Goal: Information Seeking & Learning: Learn about a topic

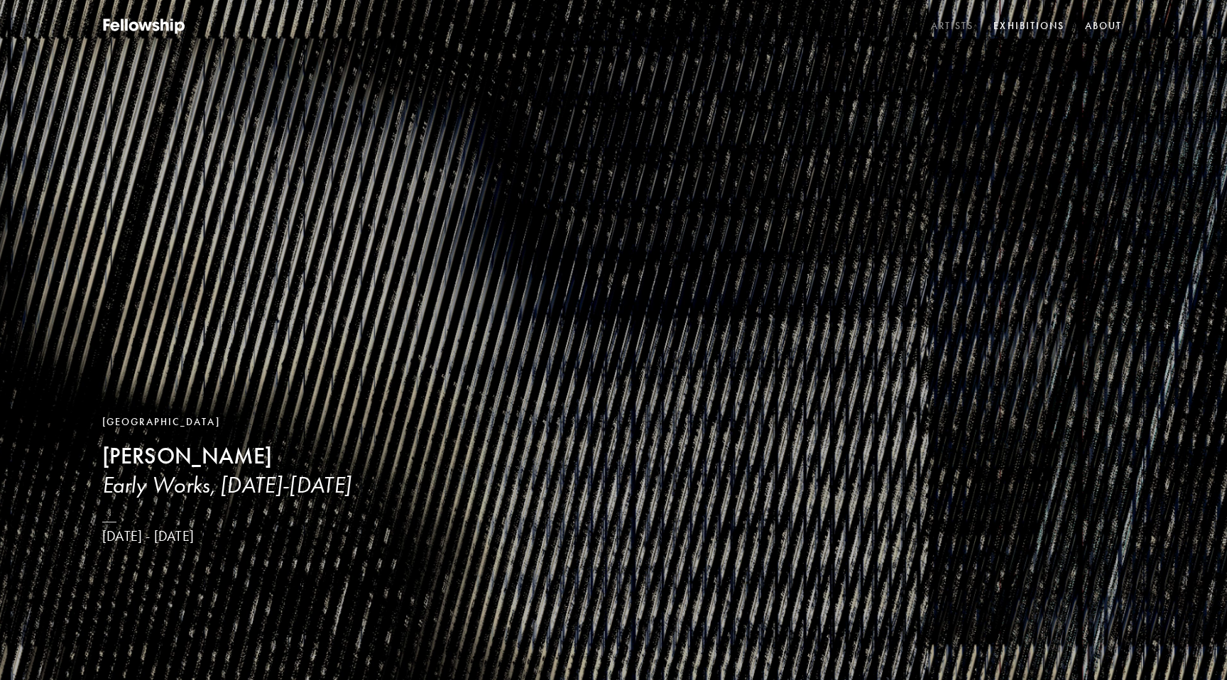
click at [952, 28] on link "Artists" at bounding box center [952, 26] width 49 height 21
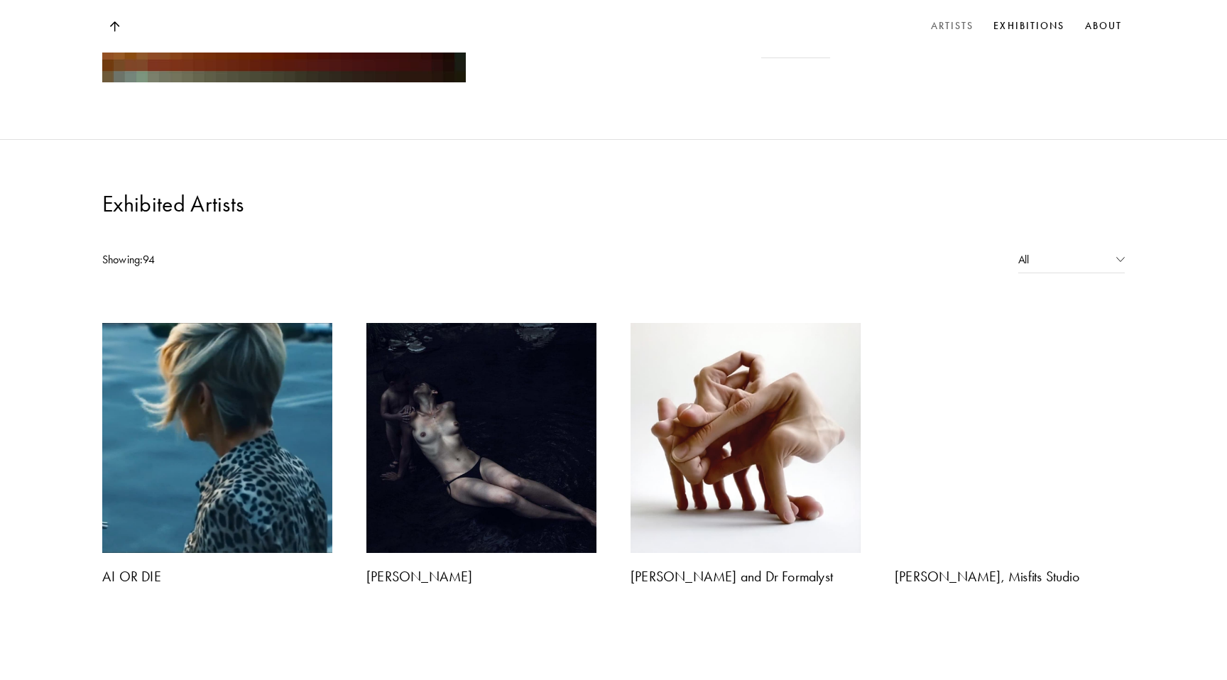
scroll to position [1044, 0]
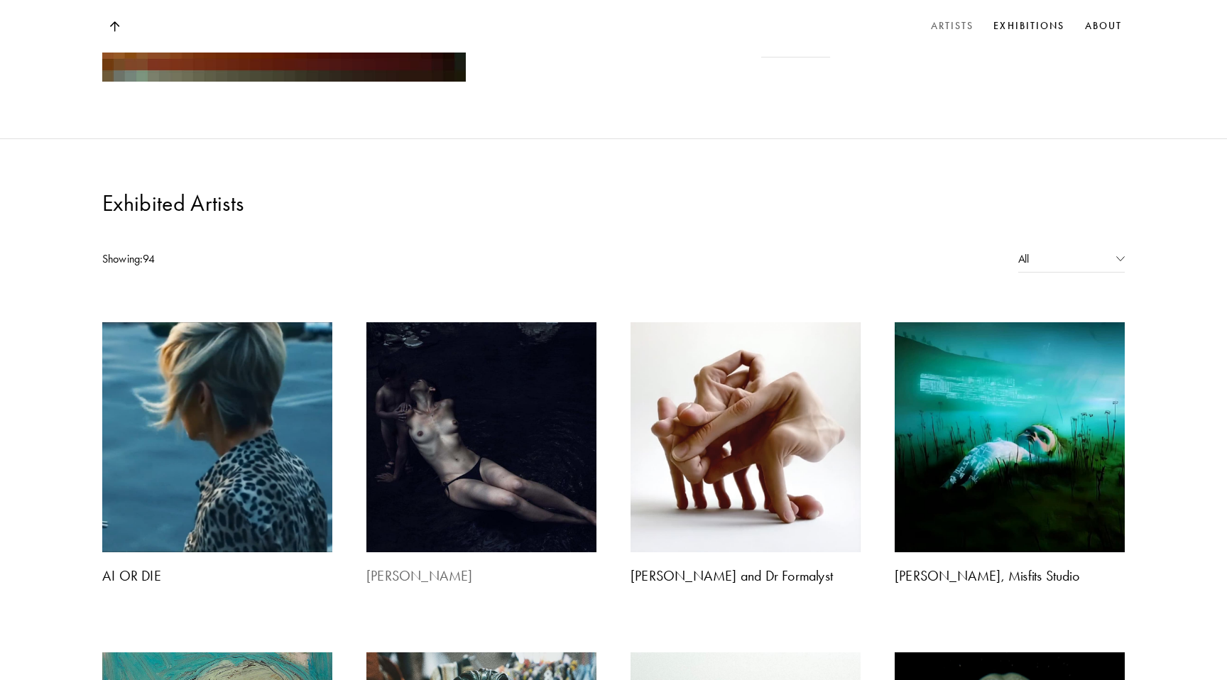
click at [556, 317] on img at bounding box center [481, 437] width 241 height 241
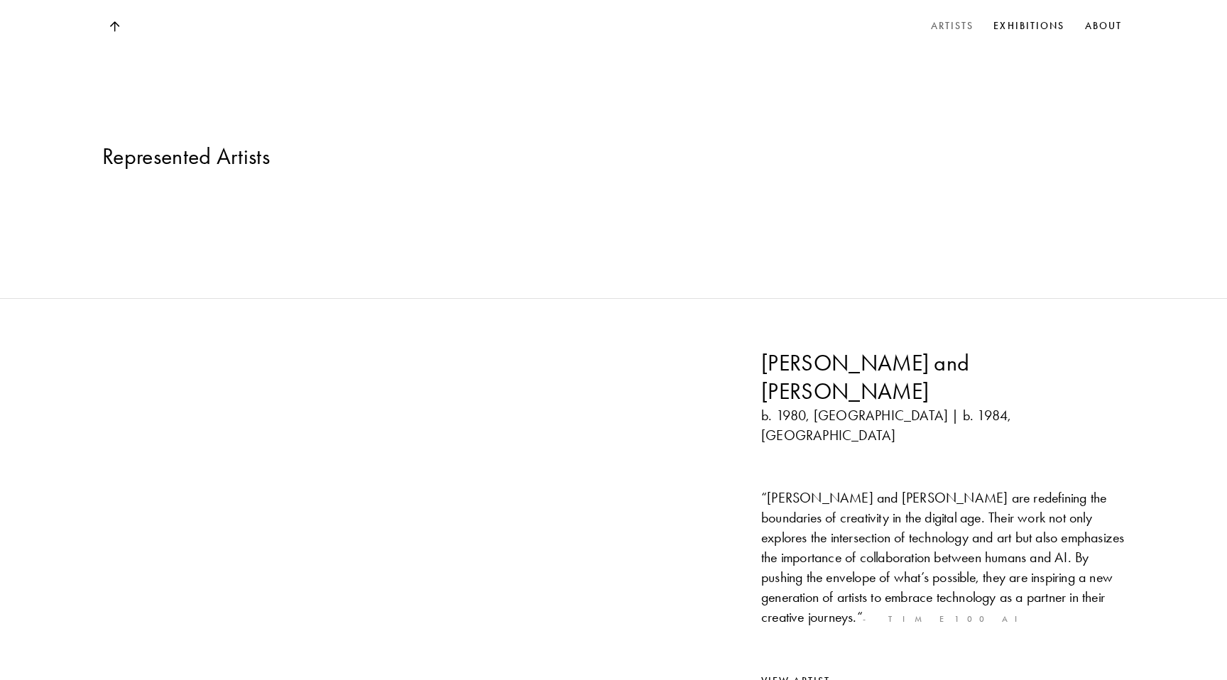
scroll to position [1044, 0]
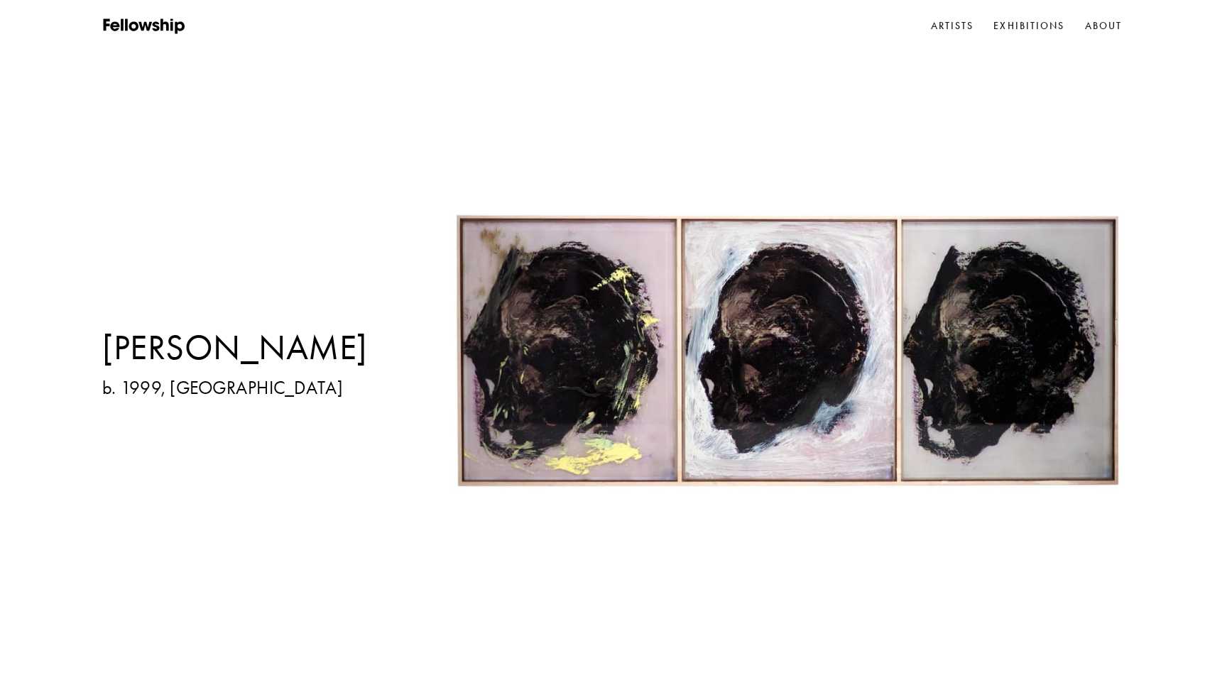
scroll to position [1044, 0]
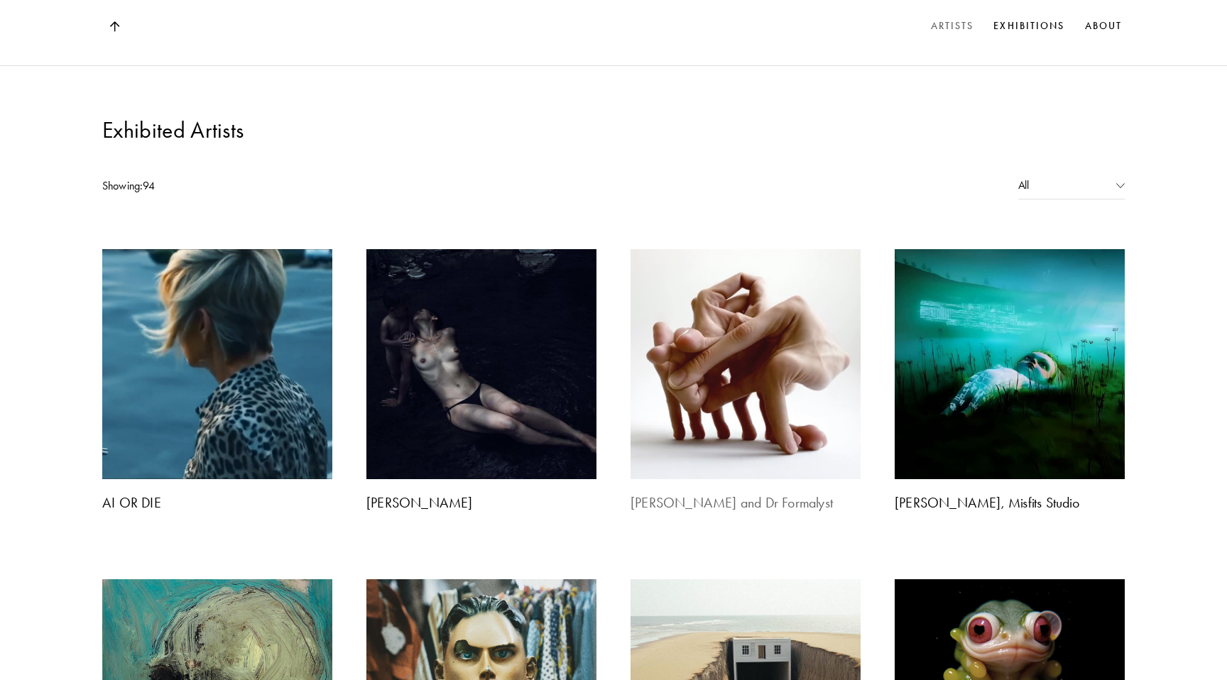
click at [685, 244] on img at bounding box center [745, 364] width 241 height 241
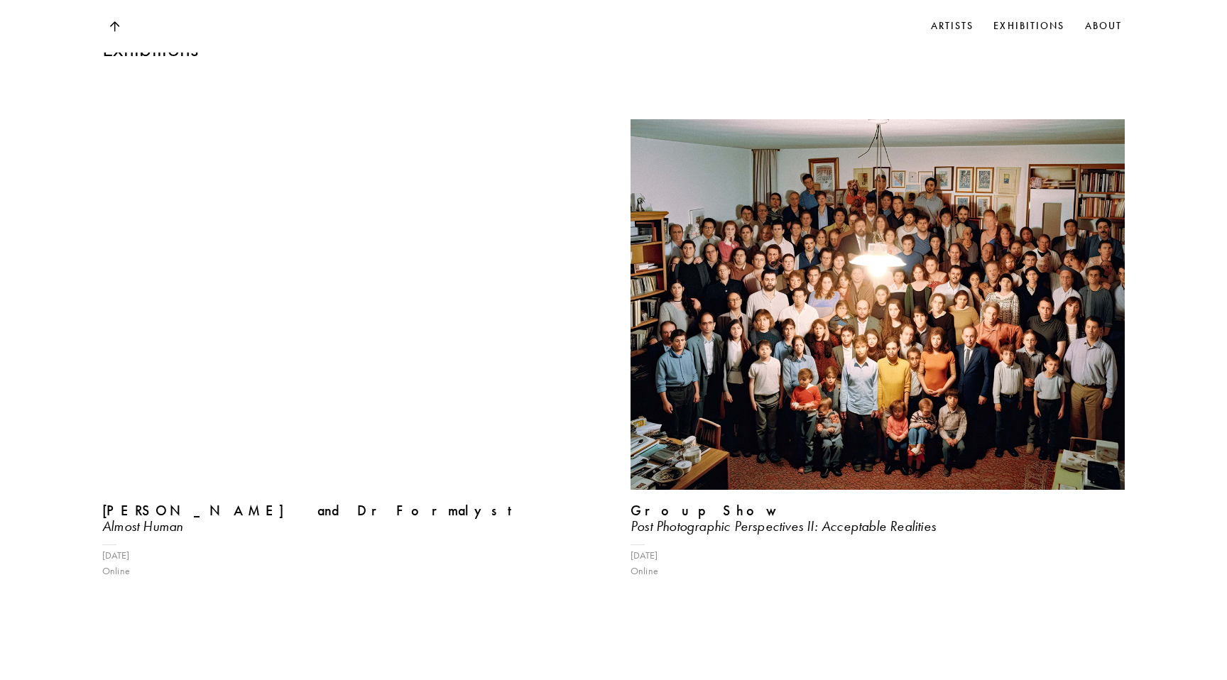
scroll to position [1355, 0]
